Goal: Check status: Check status

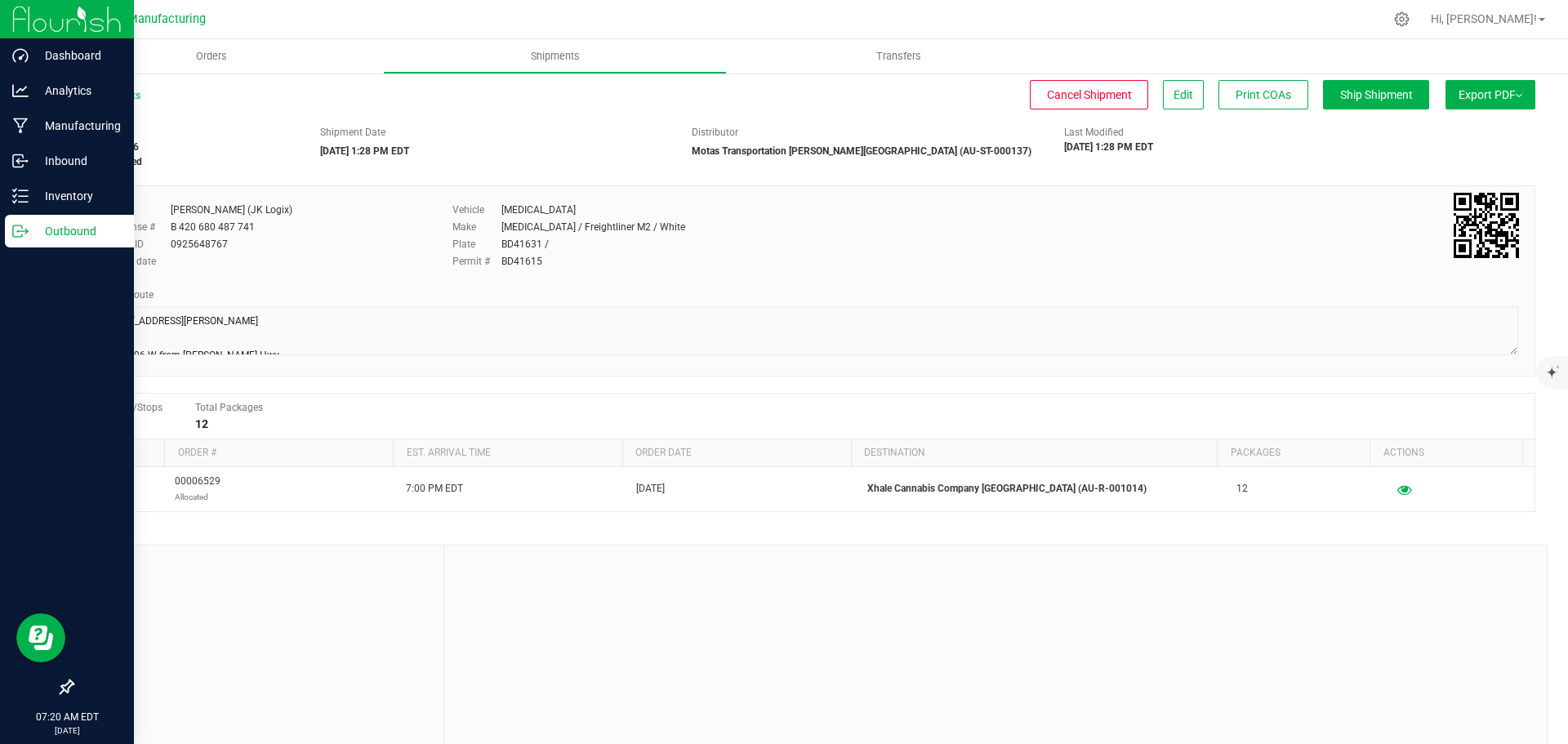
click at [25, 234] on icon at bounding box center [20, 231] width 16 height 16
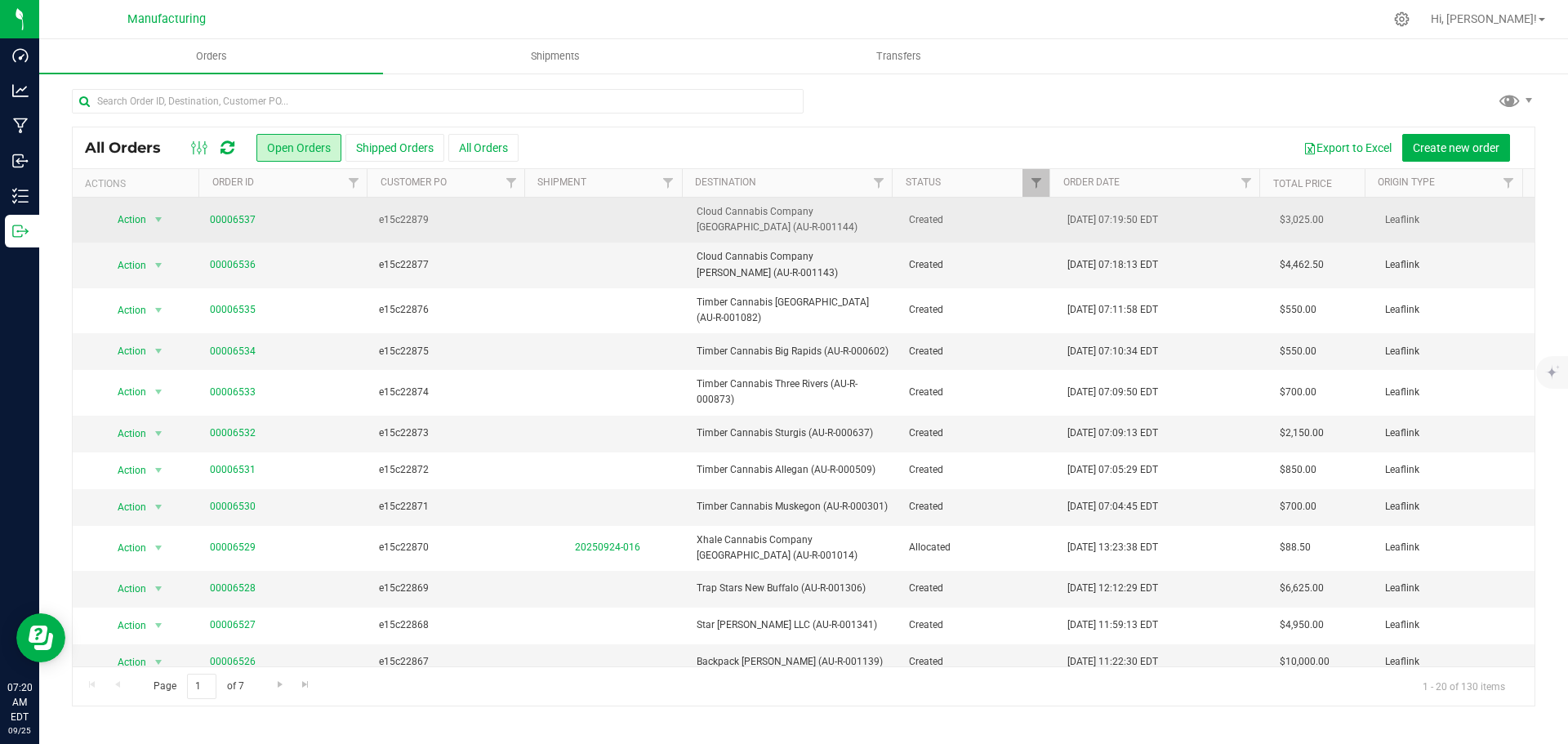
click at [583, 225] on td at bounding box center [608, 219] width 159 height 45
click at [470, 224] on span "e15c22879" at bounding box center [448, 220] width 139 height 15
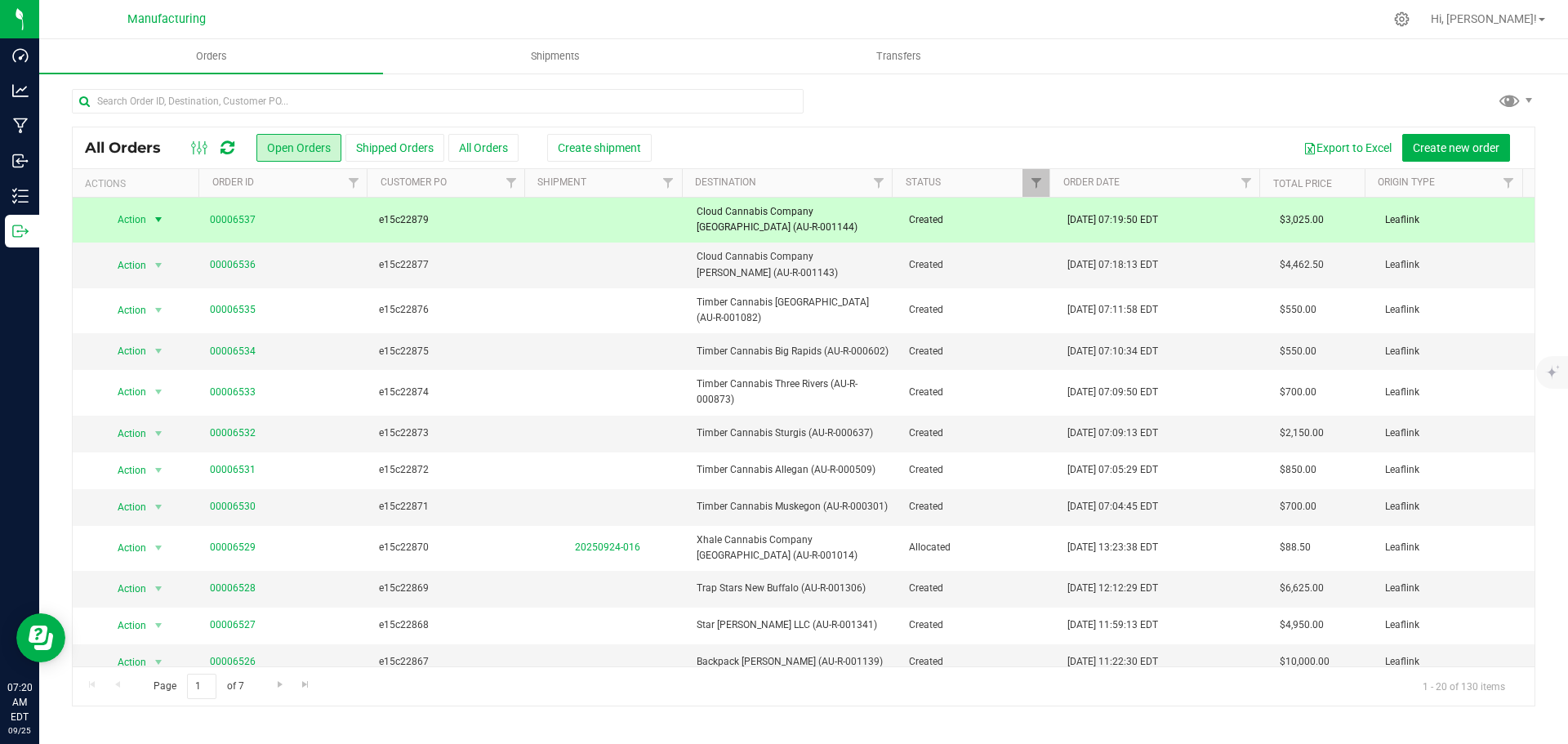
click at [485, 223] on span "e15c22879" at bounding box center [448, 220] width 139 height 15
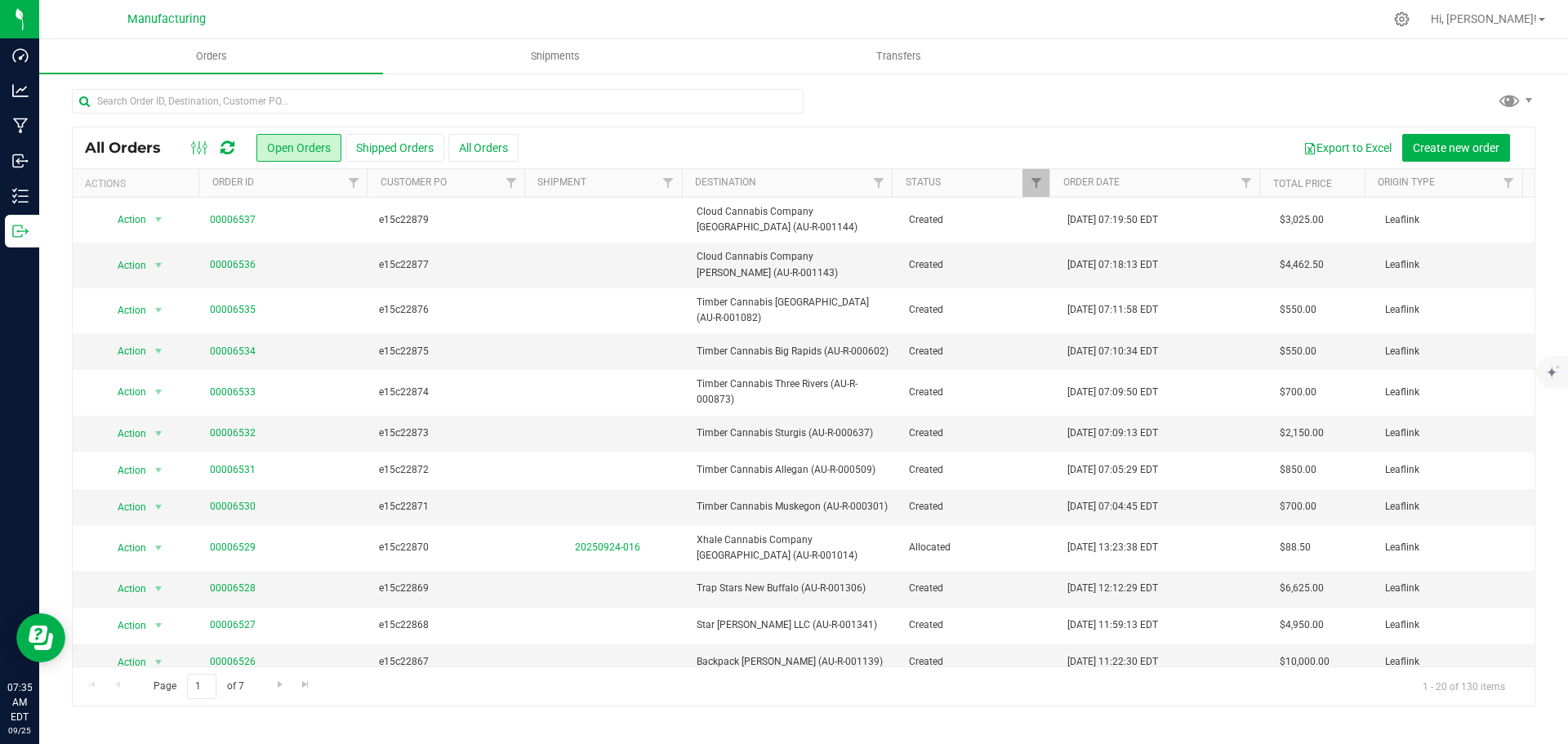
click at [230, 151] on icon at bounding box center [227, 147] width 14 height 16
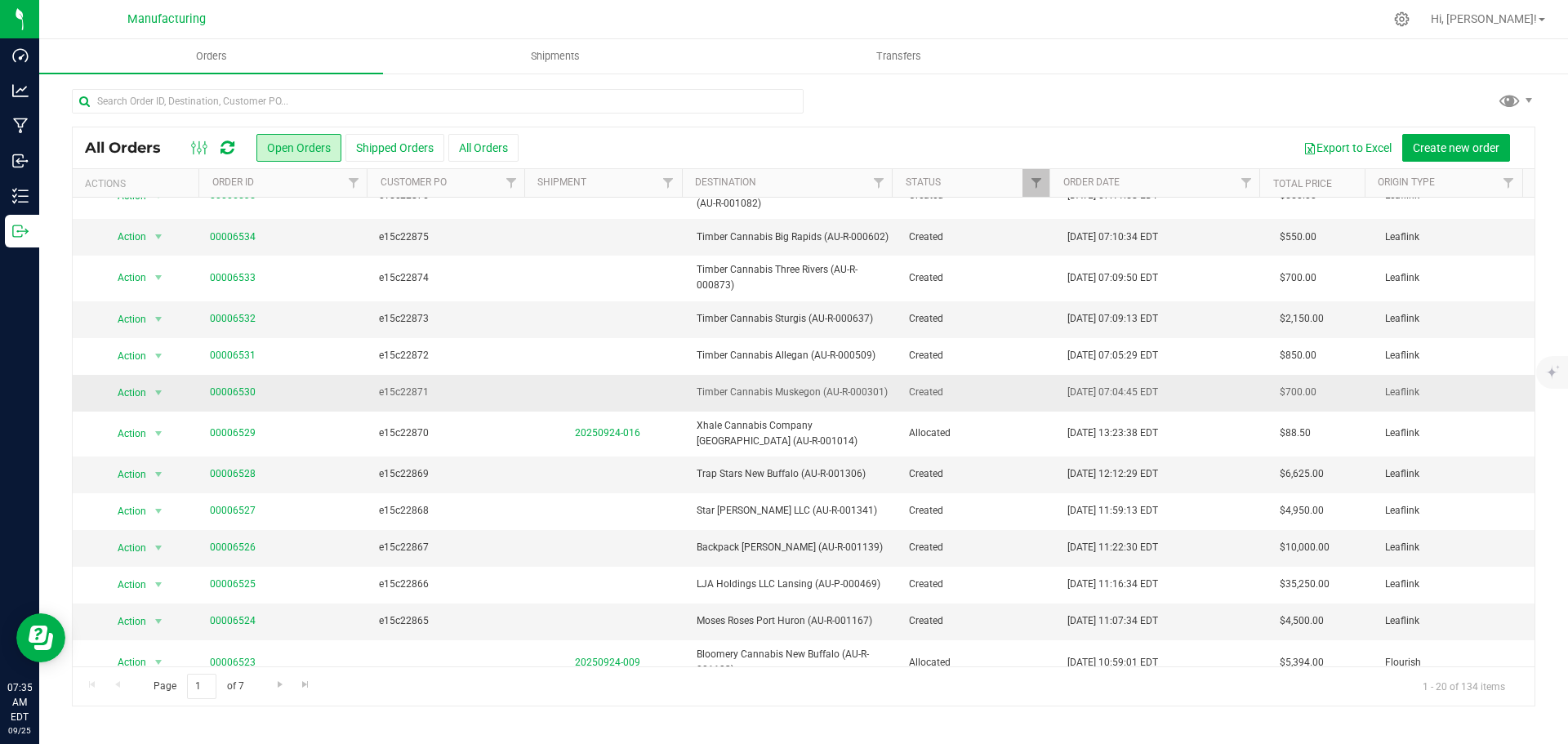
scroll to position [359, 0]
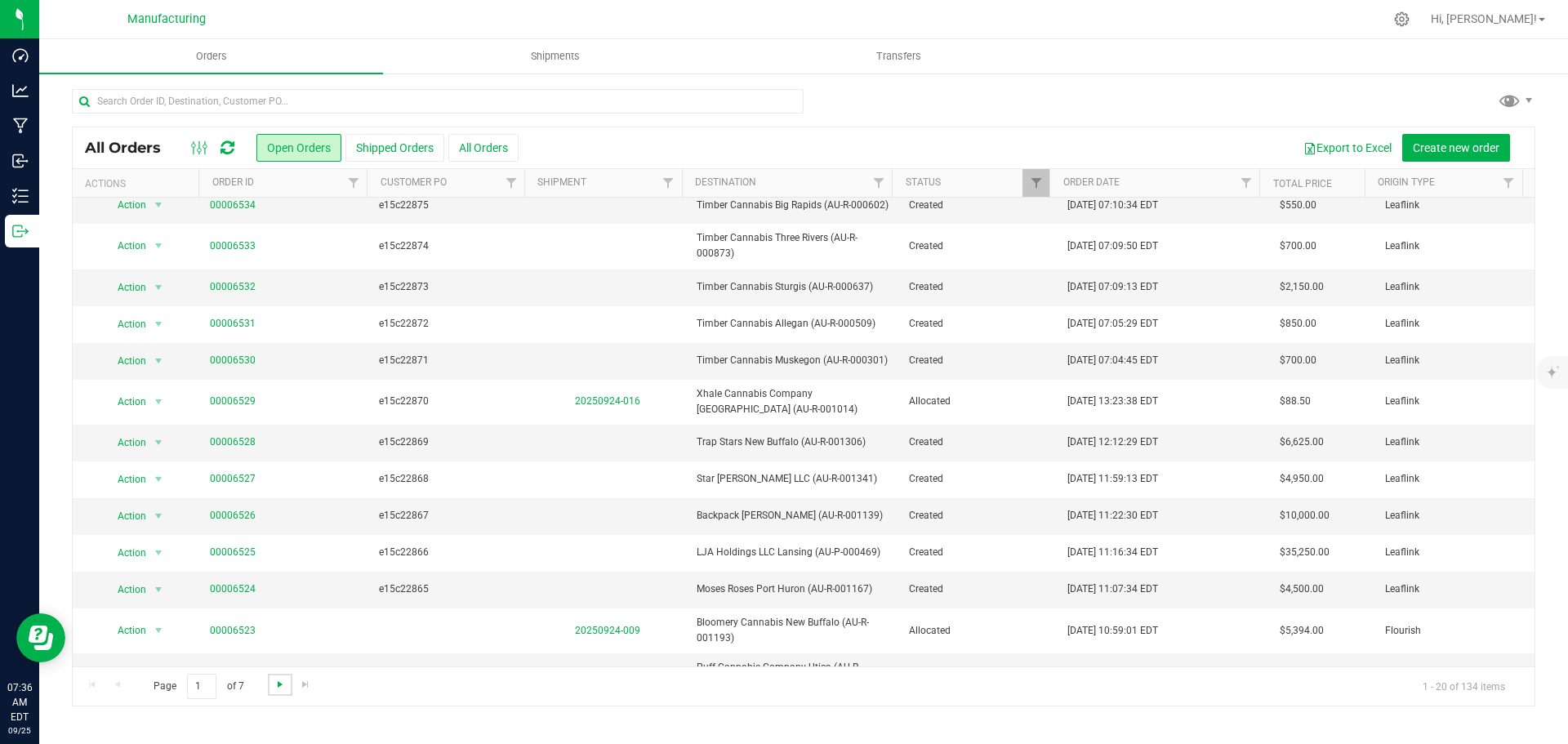
click at [278, 685] on span "Go to the next page" at bounding box center [280, 684] width 13 height 13
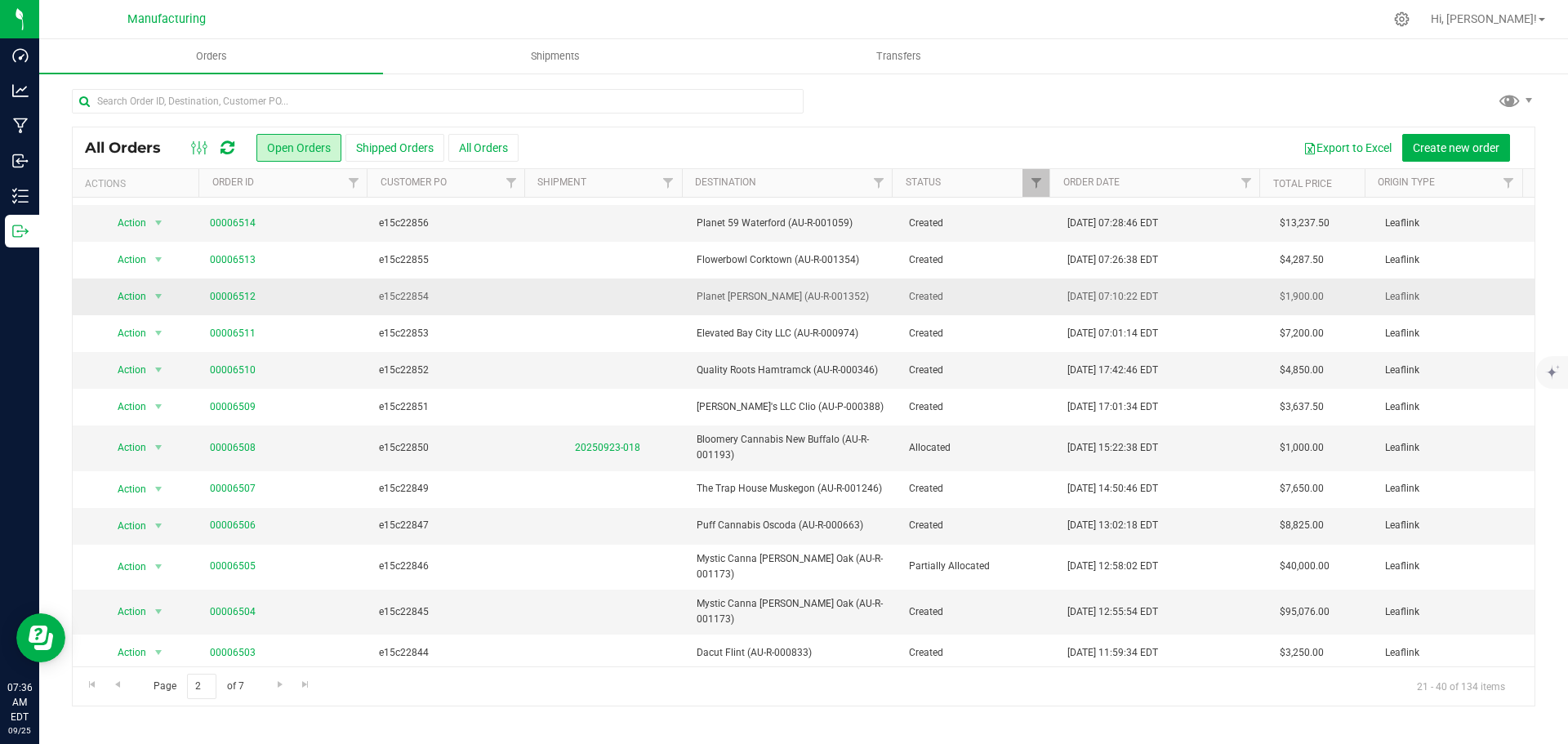
scroll to position [291, 0]
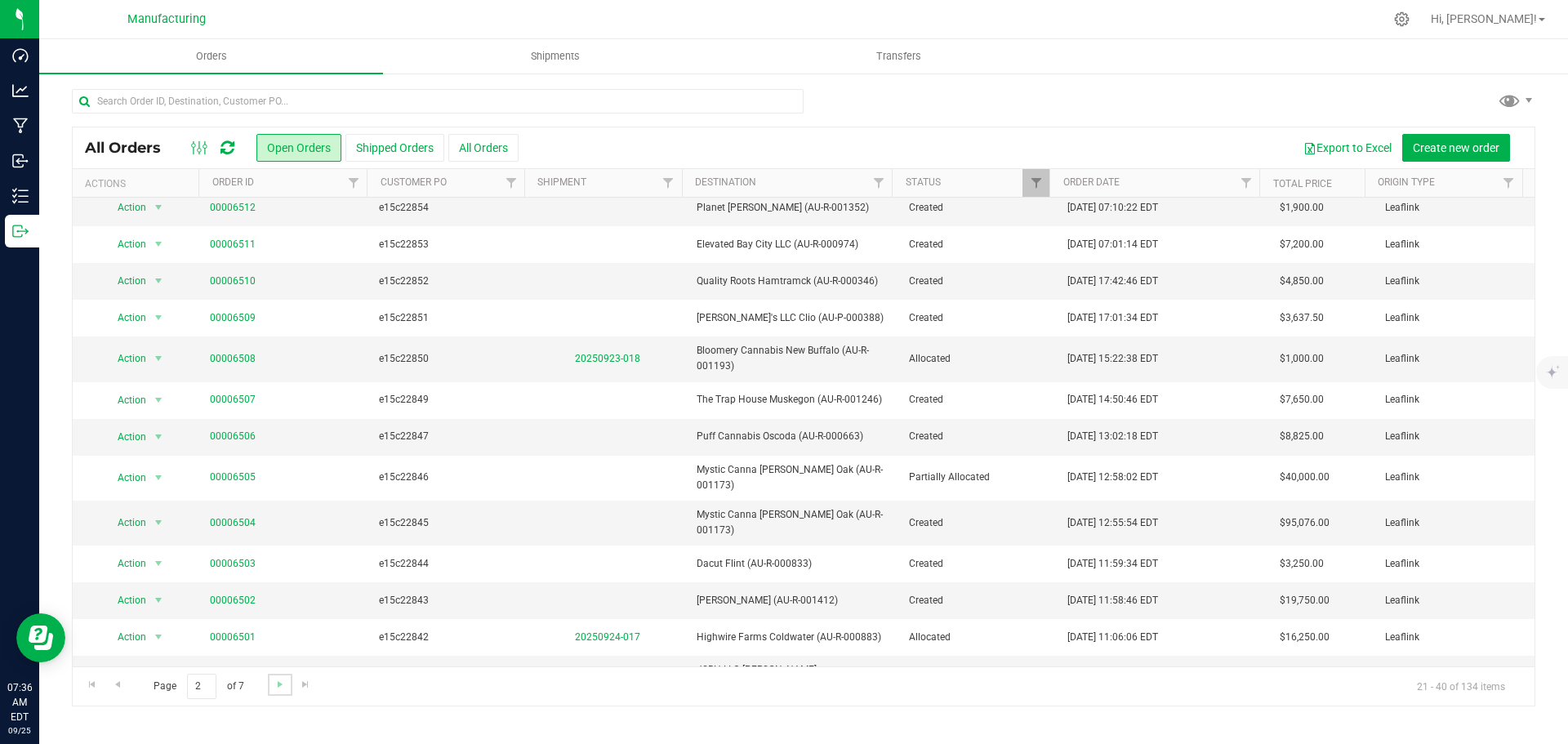
click at [275, 694] on link "Go to the next page" at bounding box center [279, 684] width 24 height 22
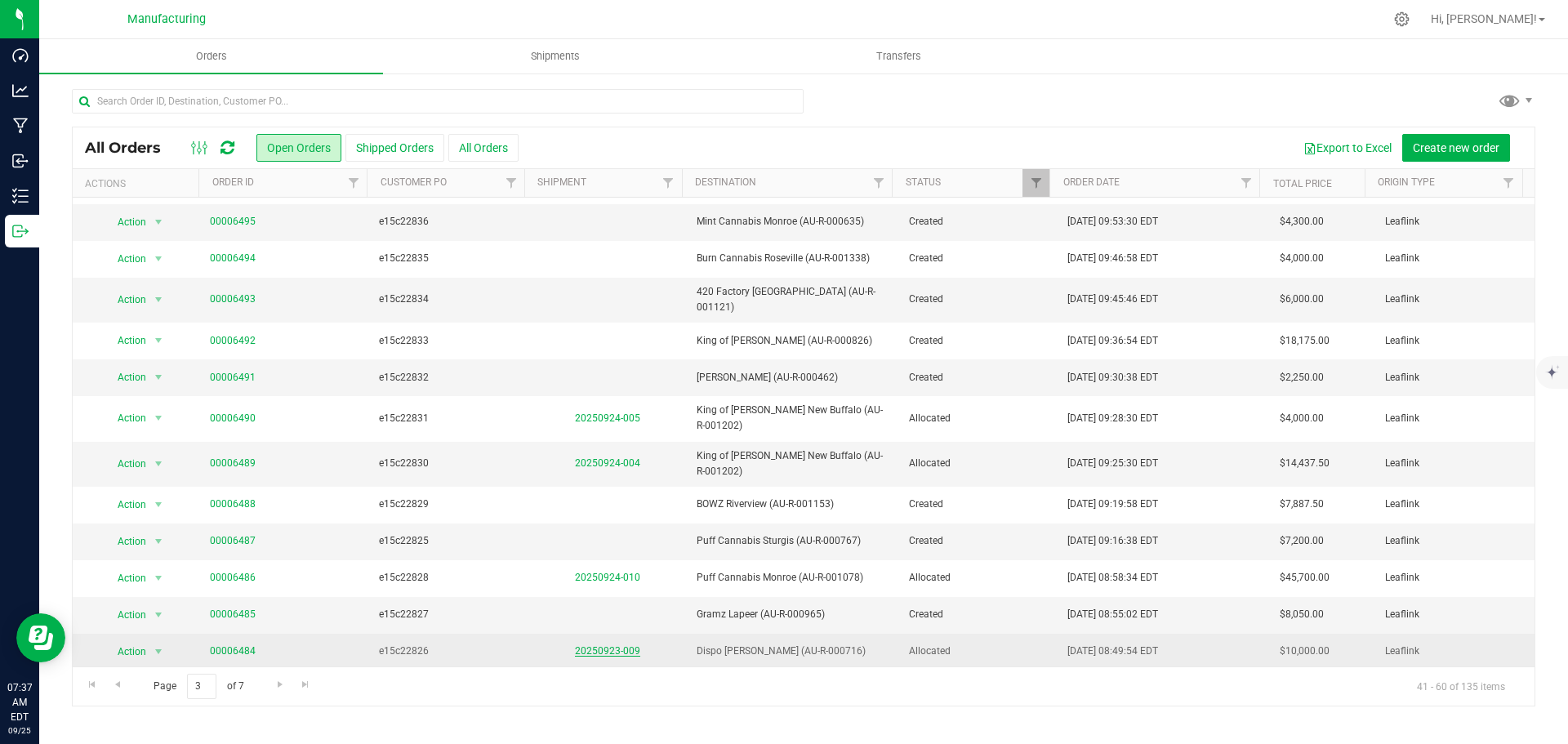
scroll to position [274, 0]
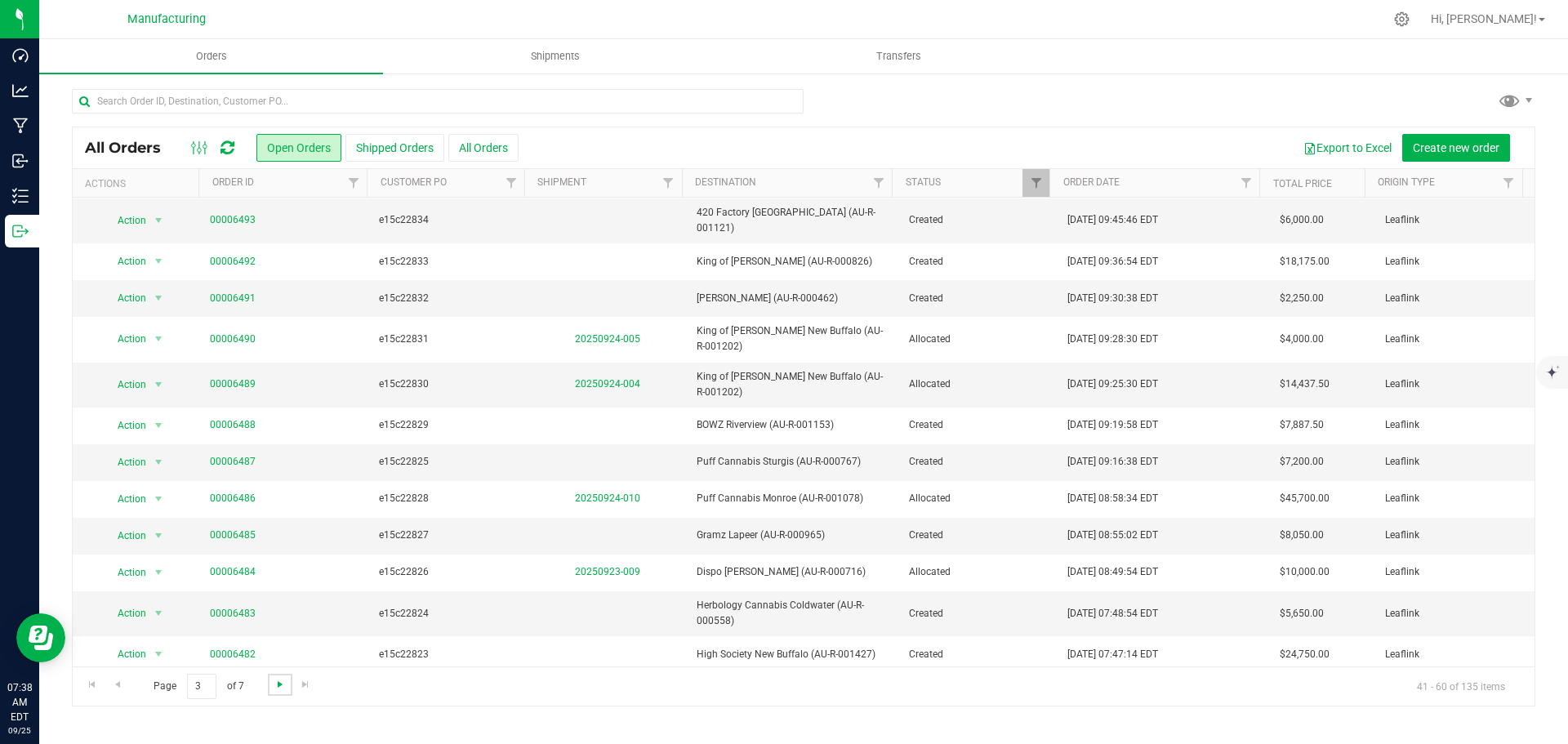
click at [275, 683] on span "Go to the next page" at bounding box center [280, 684] width 13 height 13
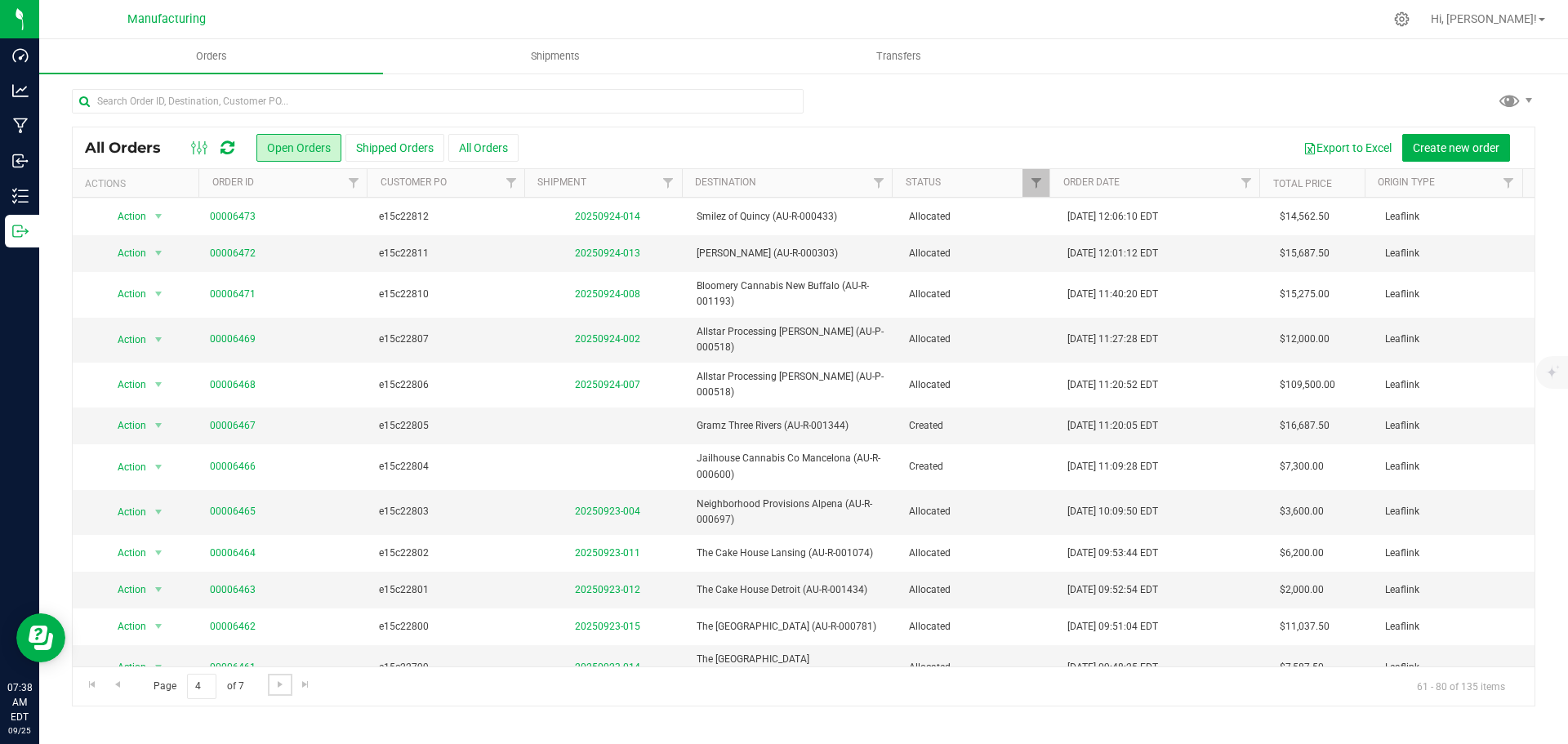
scroll to position [325, 0]
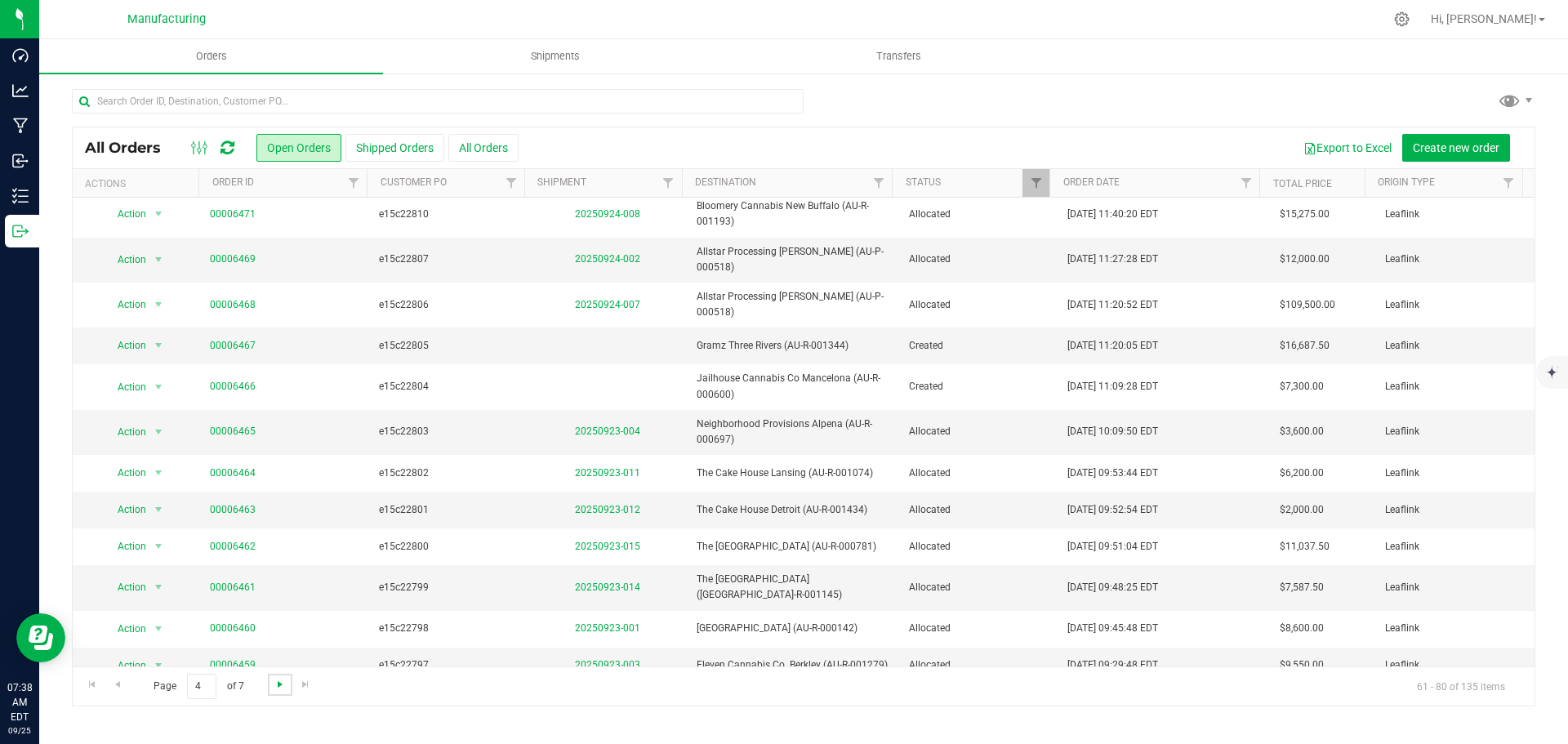
click at [280, 678] on span "Go to the next page" at bounding box center [280, 684] width 13 height 13
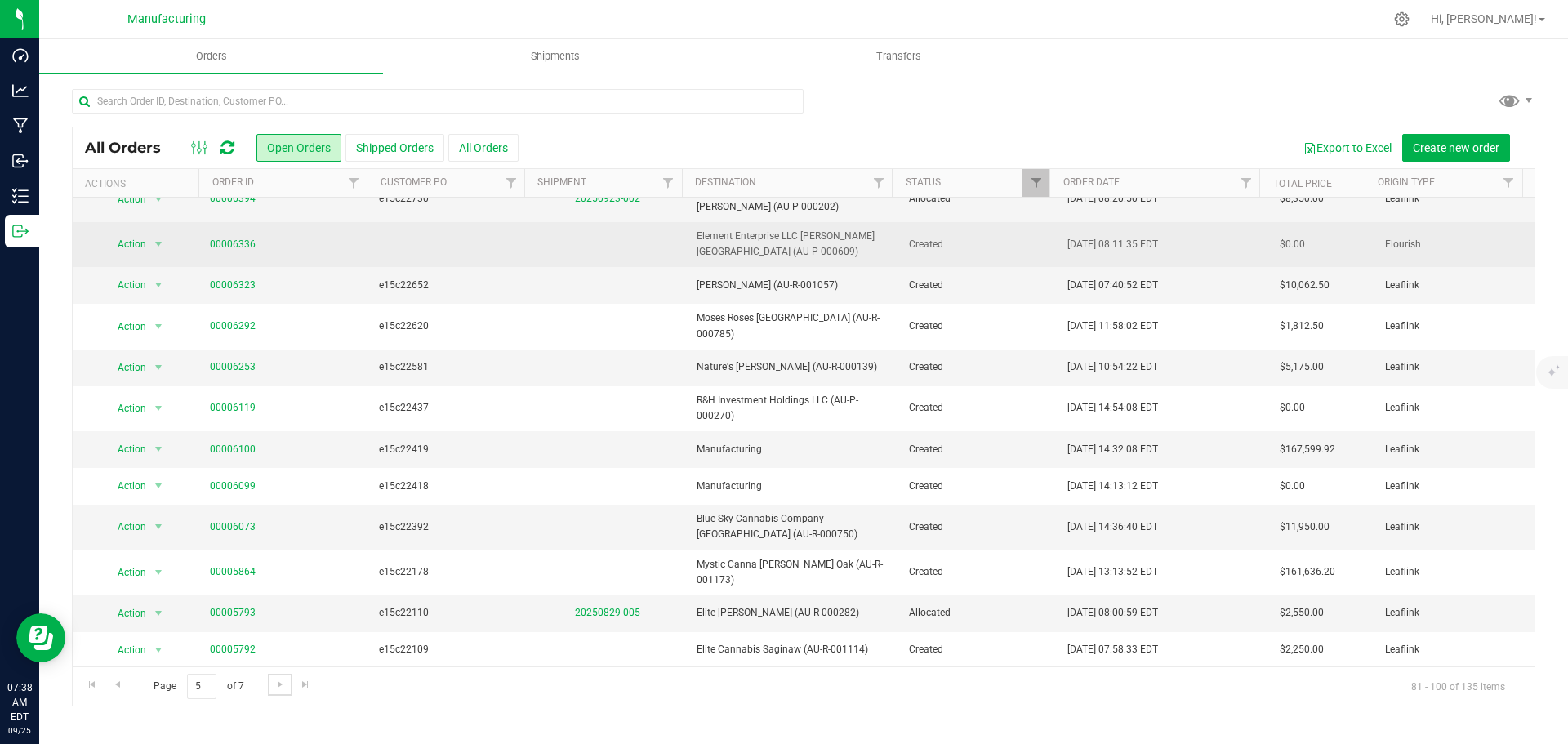
scroll to position [316, 0]
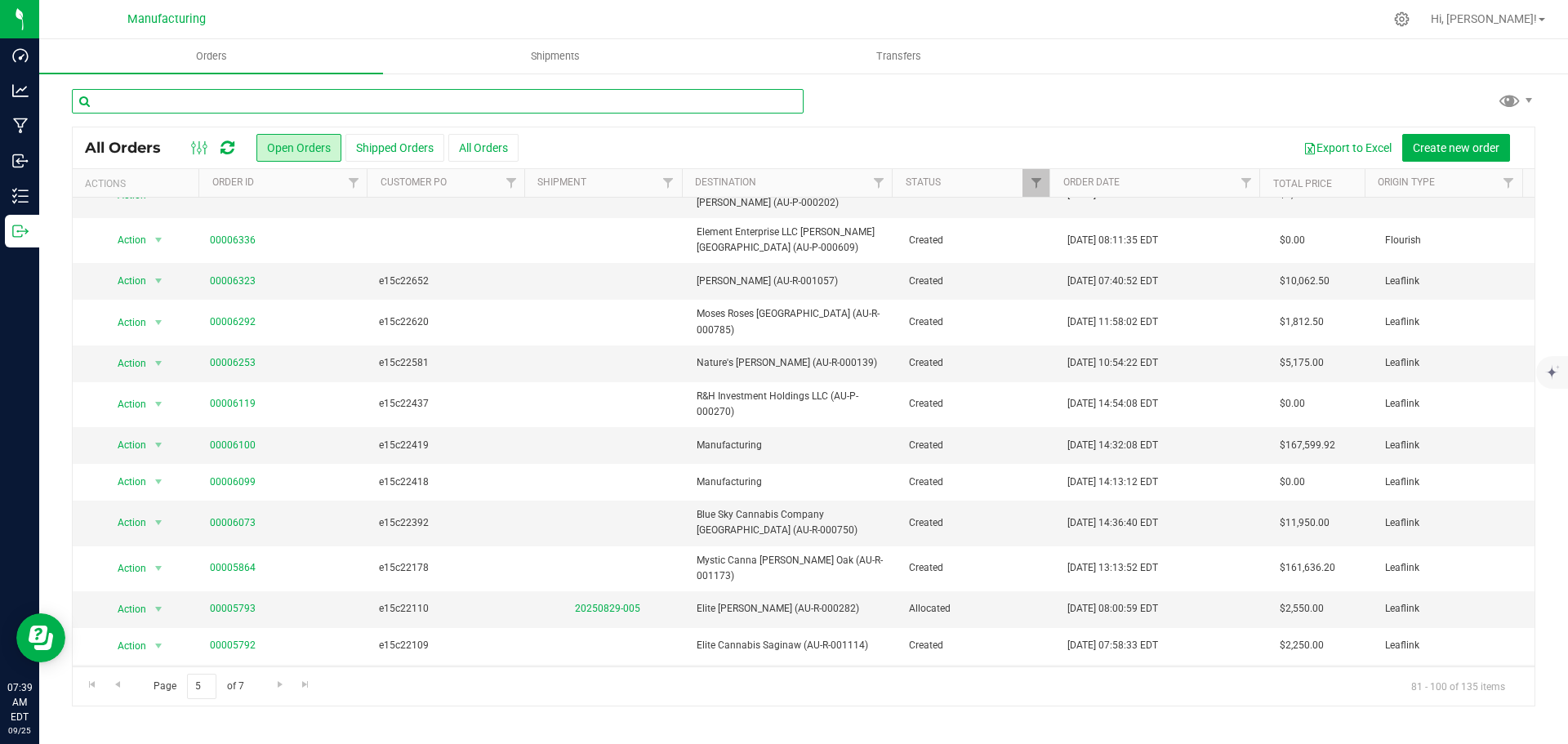
click at [147, 100] on input "text" at bounding box center [437, 101] width 732 height 25
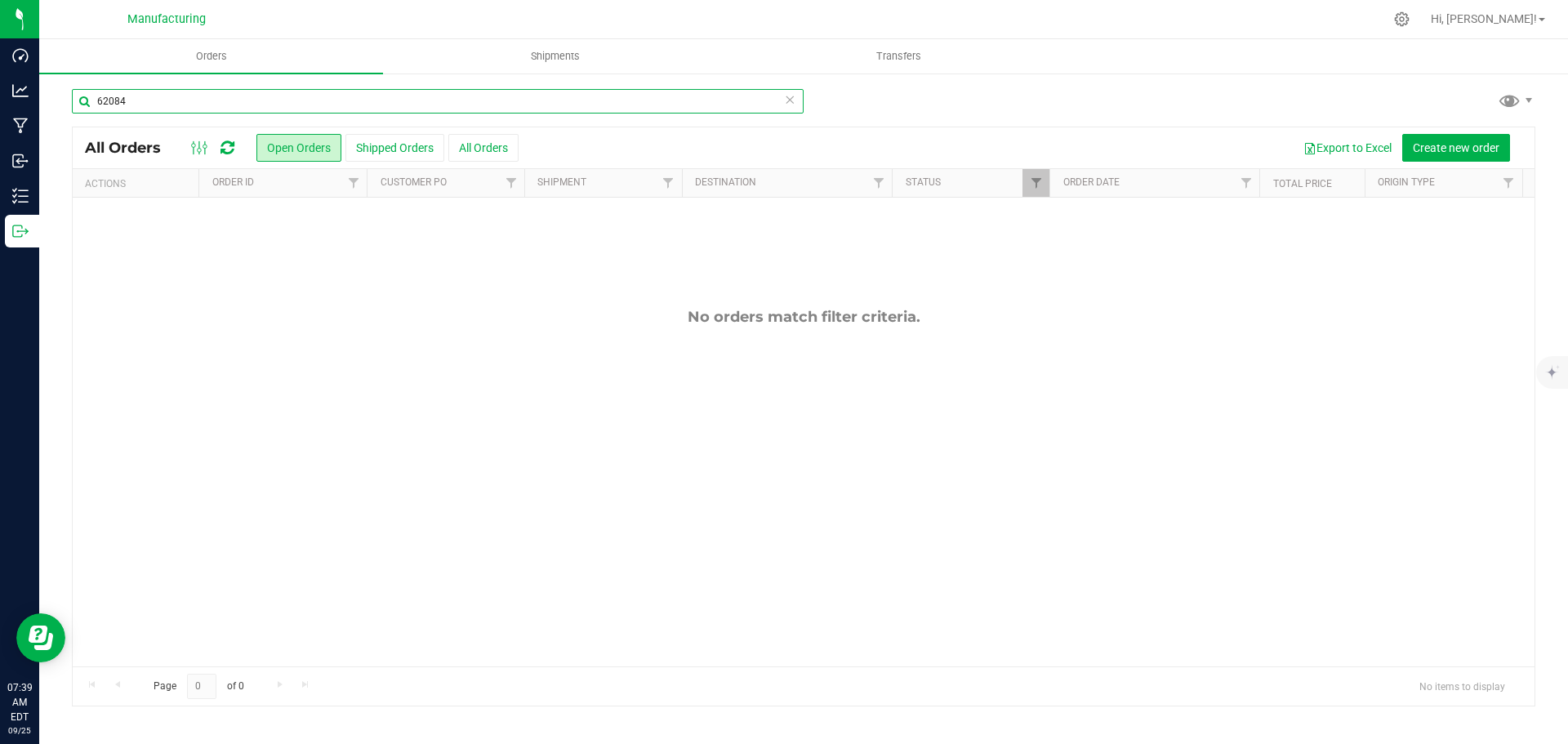
click at [147, 100] on input "62084" at bounding box center [437, 101] width 732 height 25
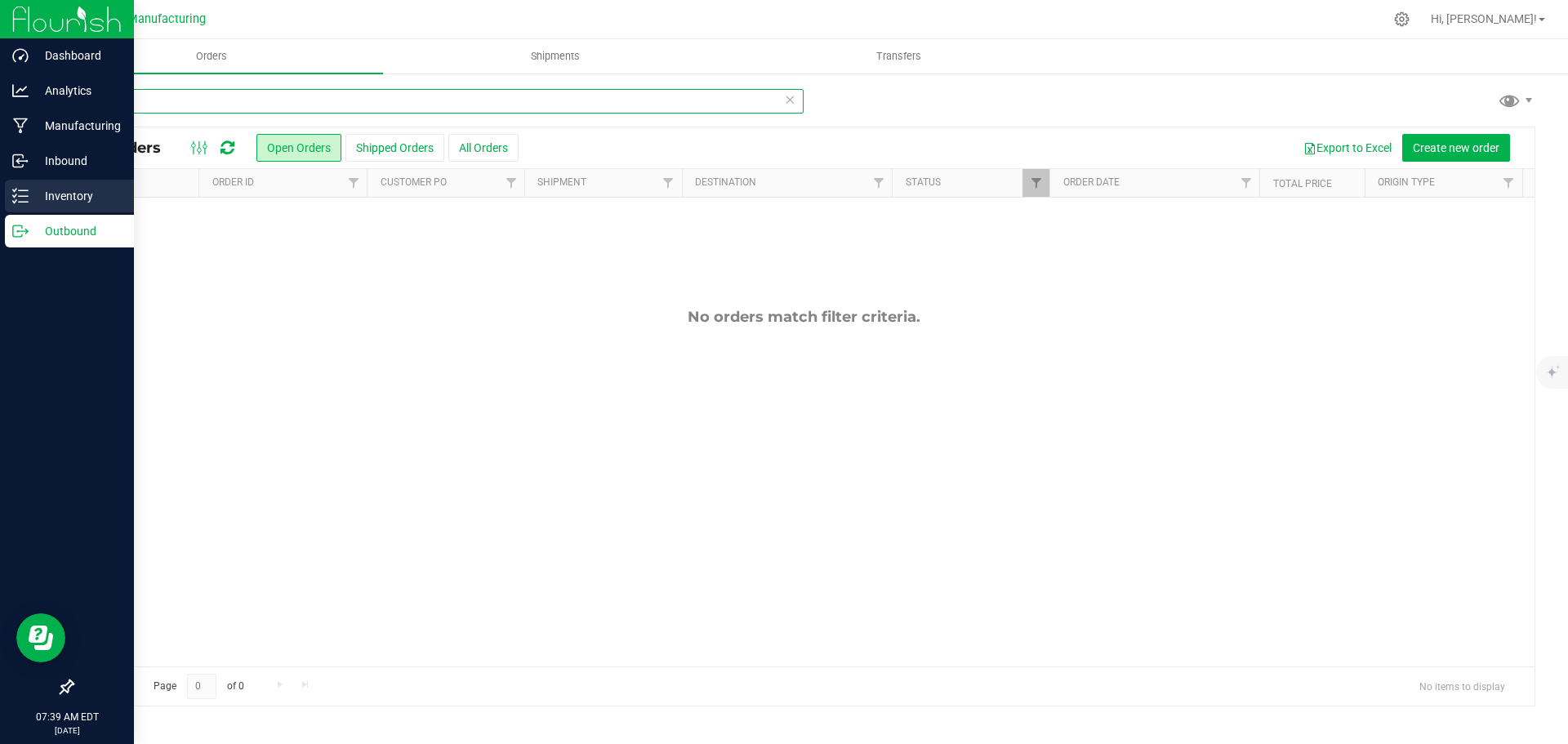
type input "62084"
click at [43, 207] on div "Inventory" at bounding box center [69, 196] width 129 height 32
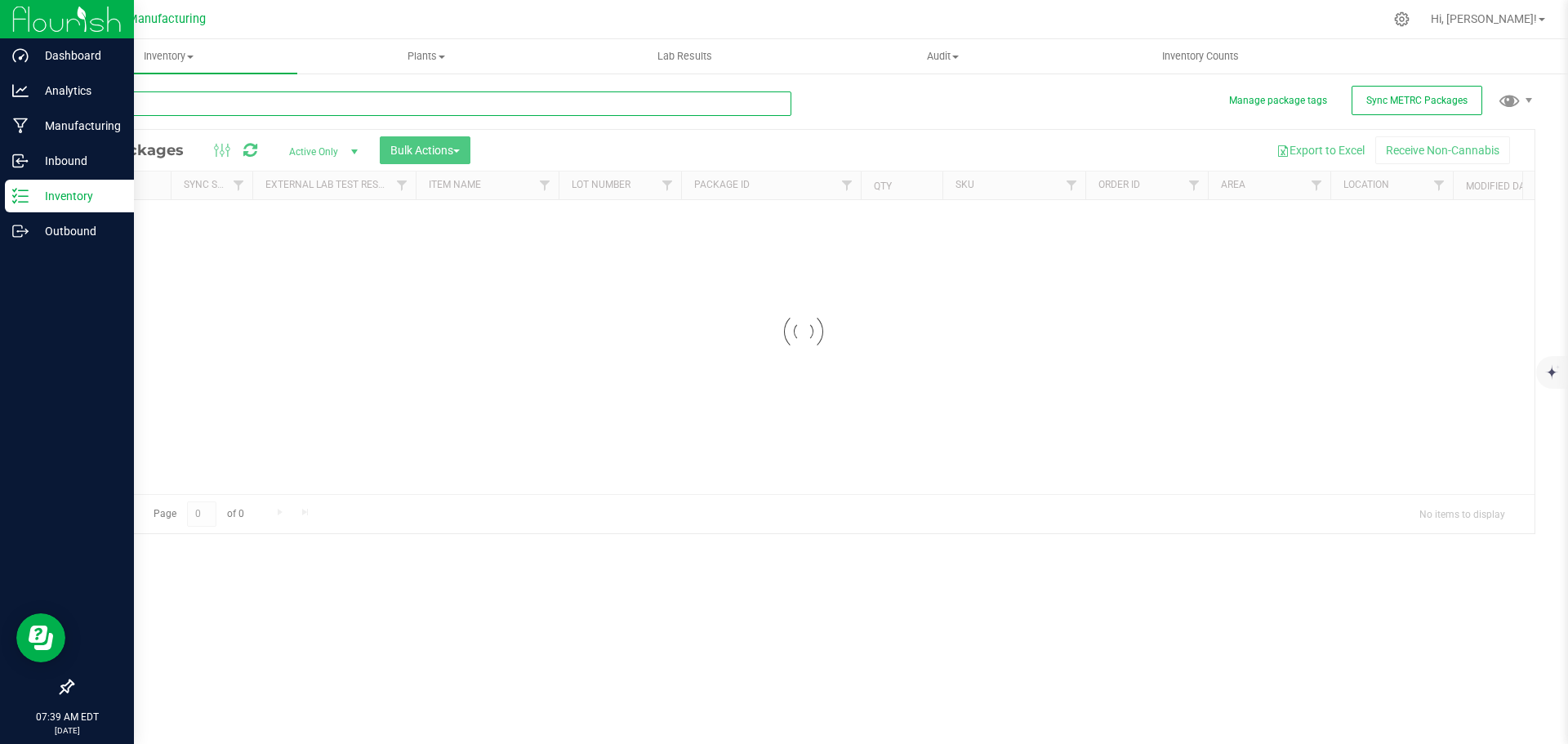
click at [245, 107] on input "text" at bounding box center [431, 104] width 719 height 25
paste input "62084"
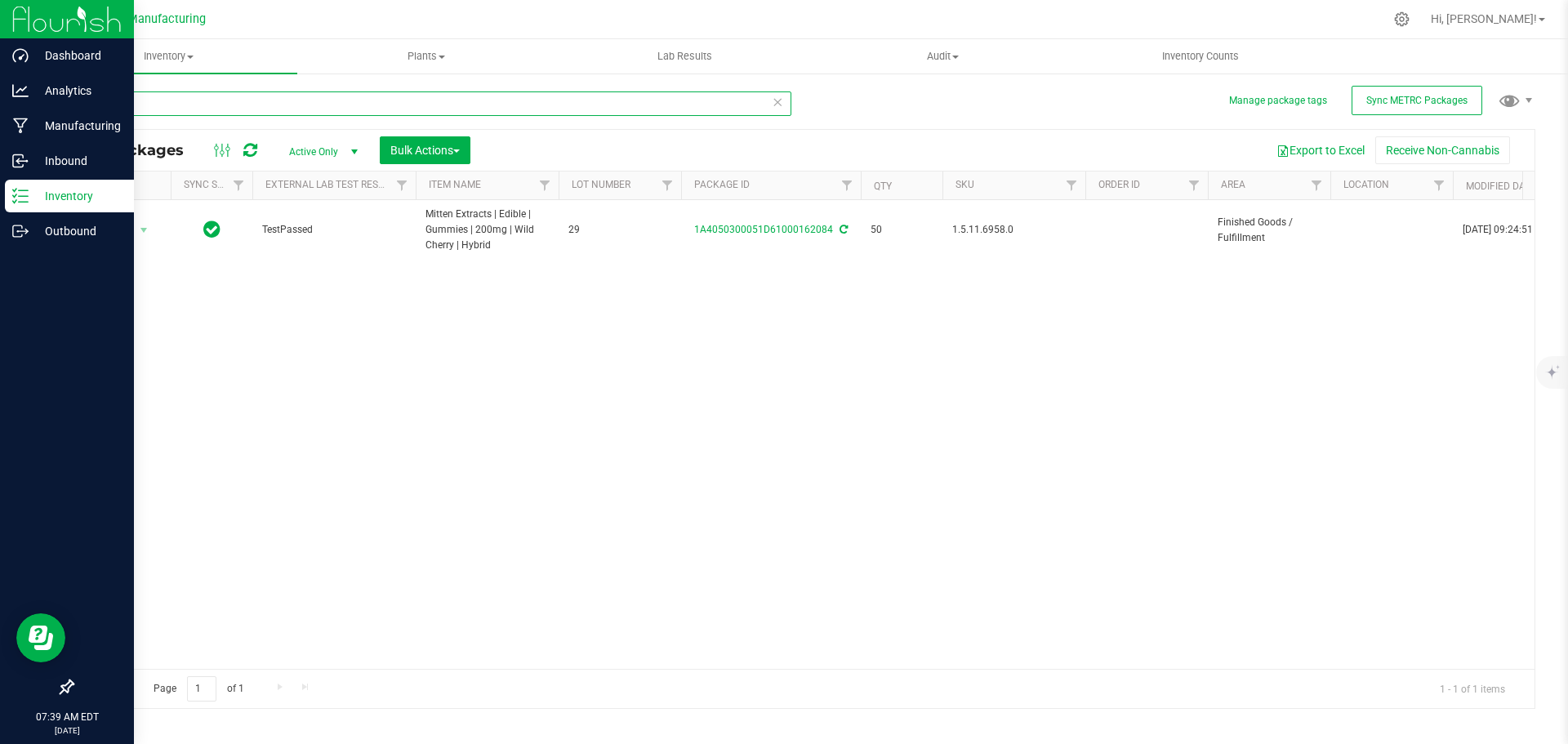
type input "62084"
